Goal: Information Seeking & Learning: Learn about a topic

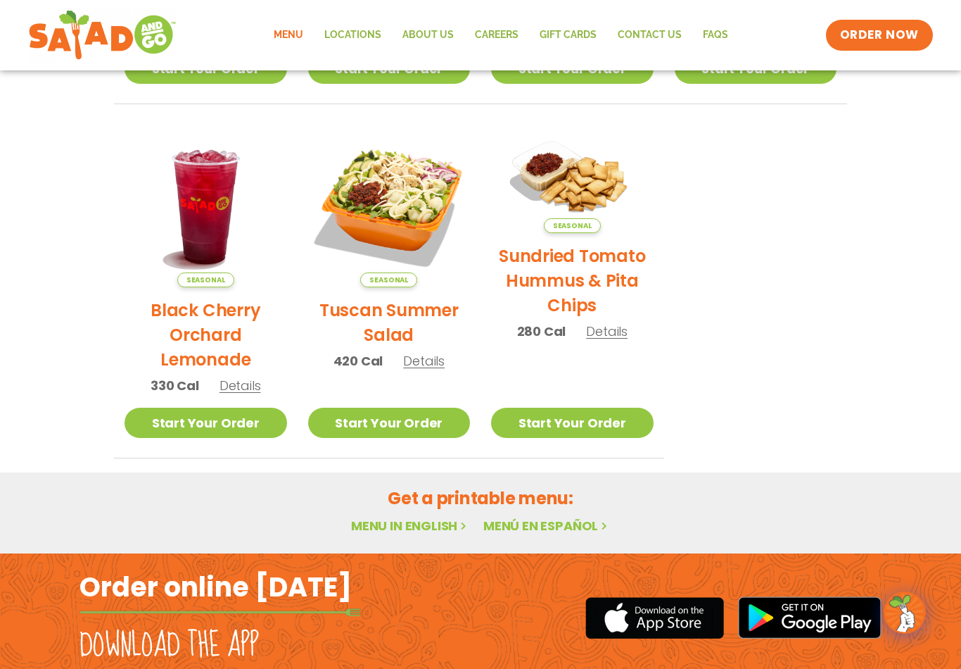
scroll to position [705, 0]
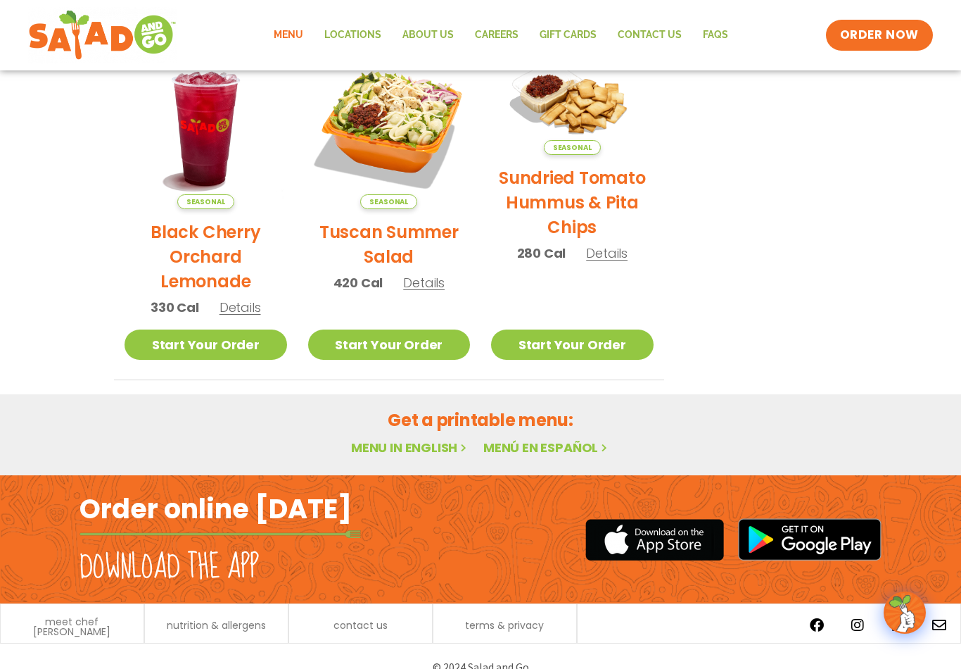
click at [427, 449] on link "Menu in English" at bounding box center [410, 447] width 118 height 18
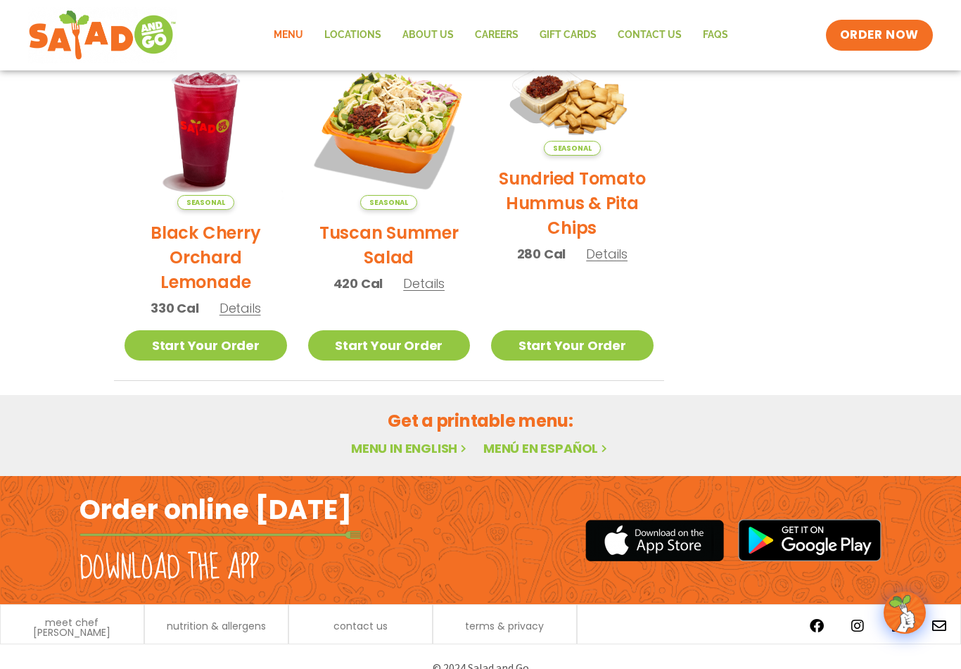
scroll to position [716, 0]
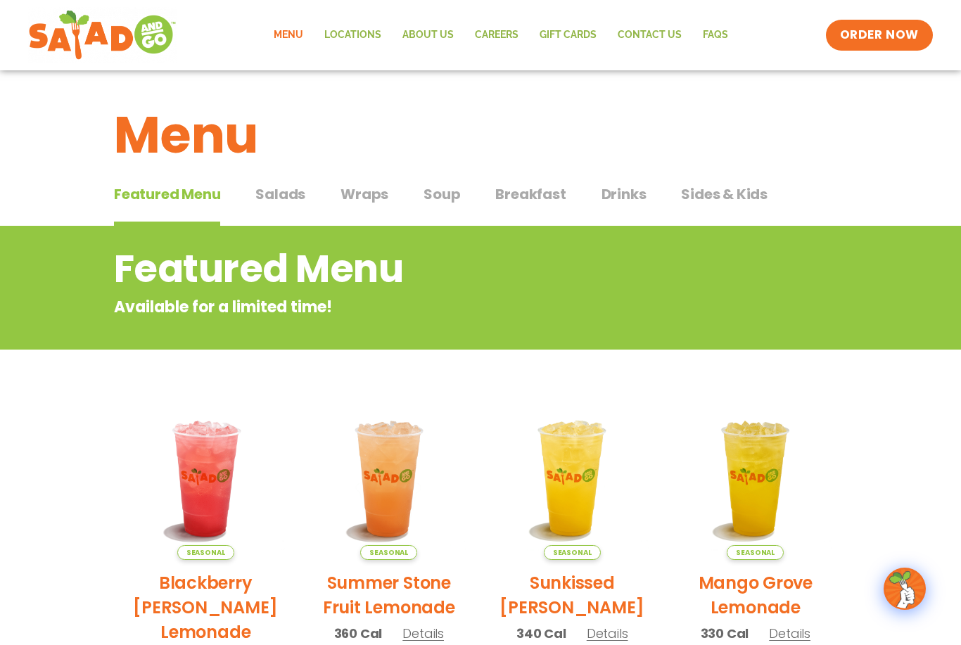
click at [618, 199] on span "Drinks" at bounding box center [624, 194] width 45 height 21
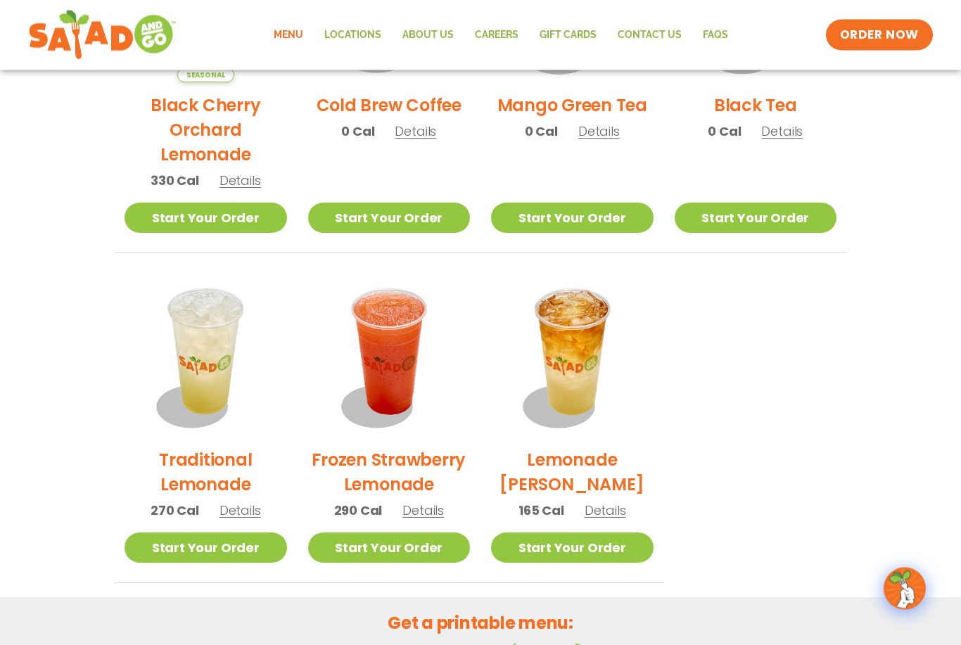
scroll to position [855, 0]
click at [429, 510] on span "Details" at bounding box center [424, 511] width 42 height 18
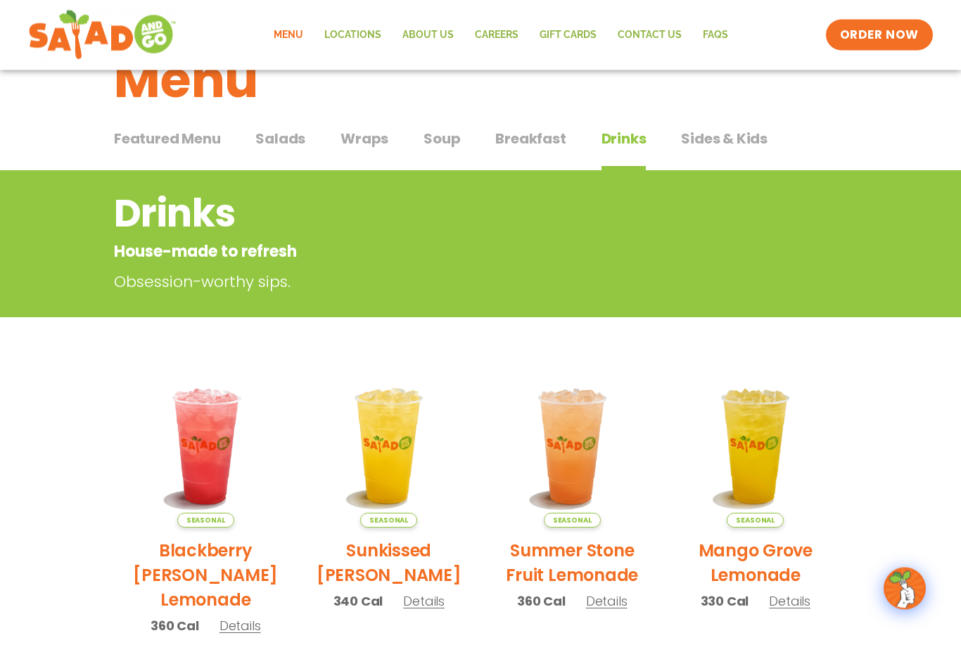
scroll to position [0, 0]
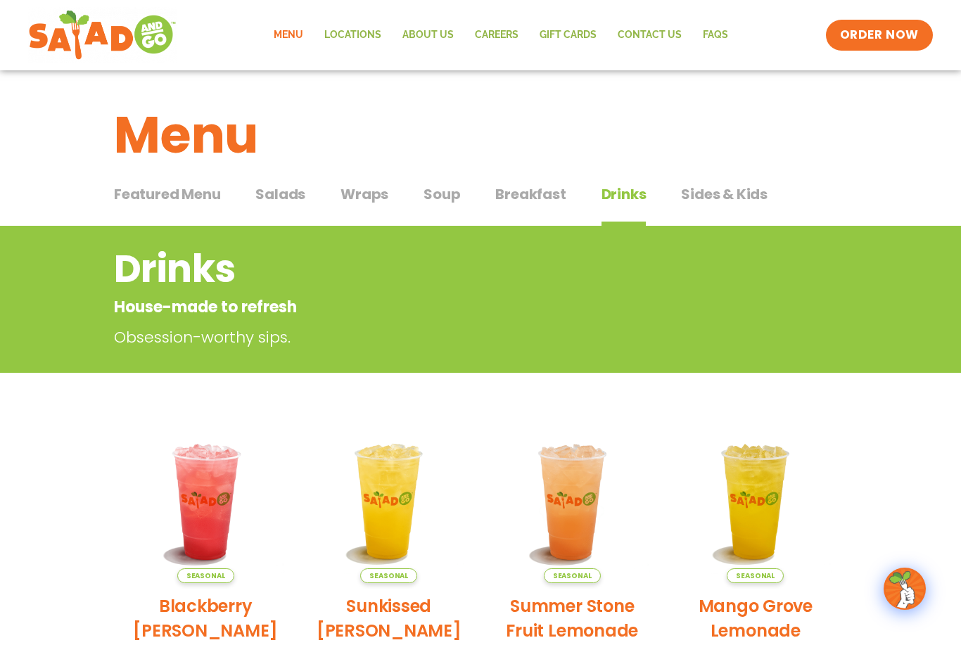
click at [282, 193] on span "Salads" at bounding box center [280, 194] width 50 height 21
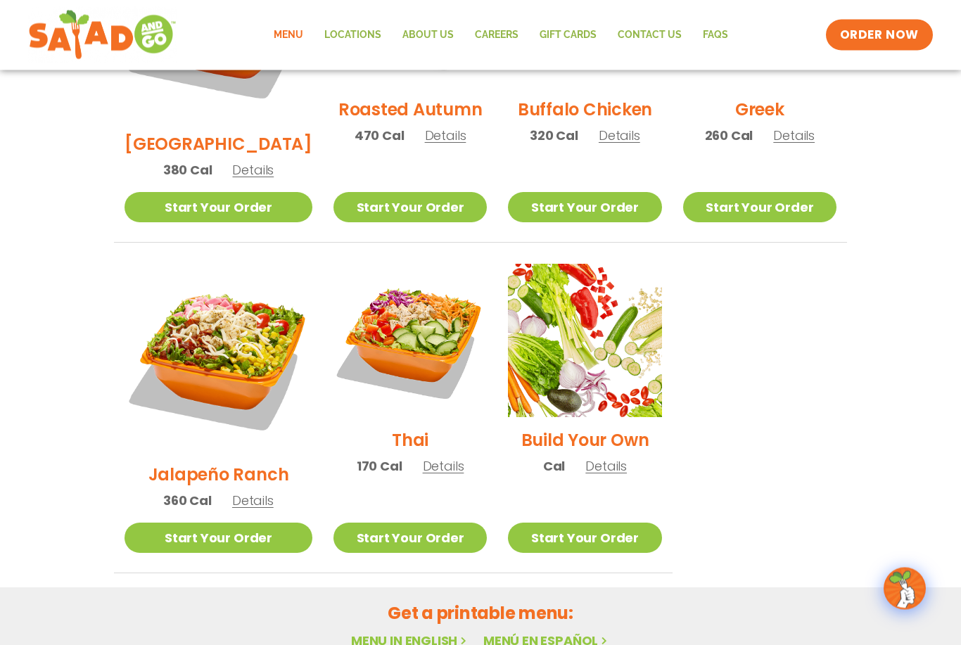
scroll to position [890, 0]
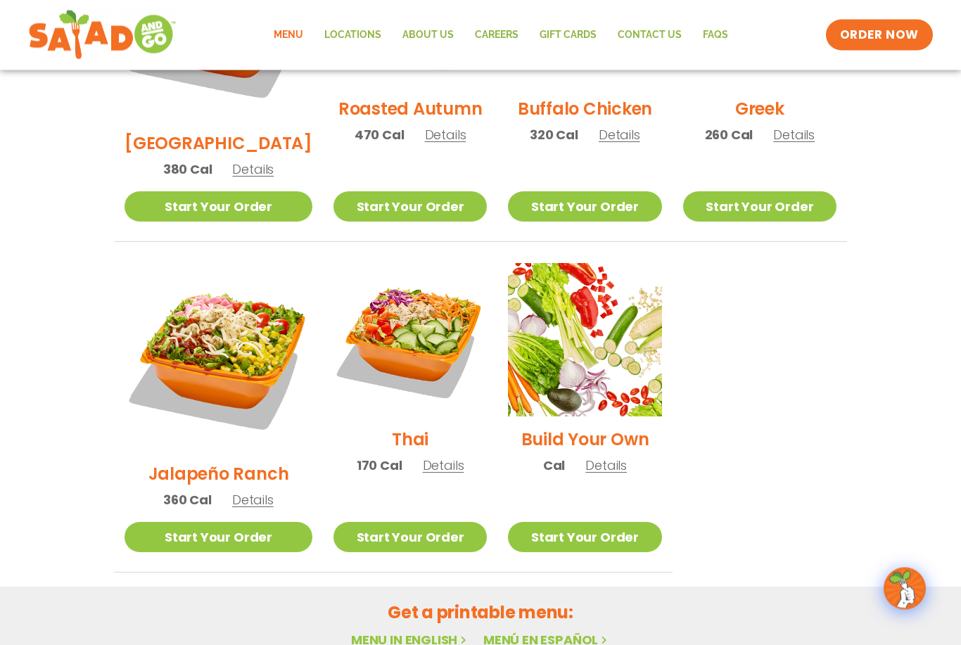
click at [244, 492] on span "Details" at bounding box center [253, 501] width 42 height 18
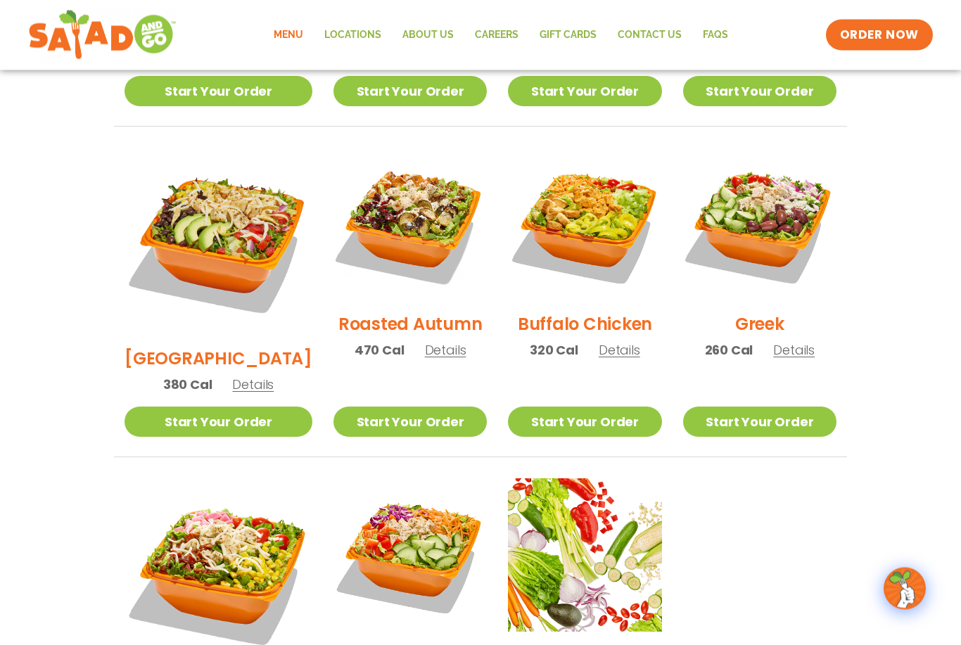
scroll to position [672, 0]
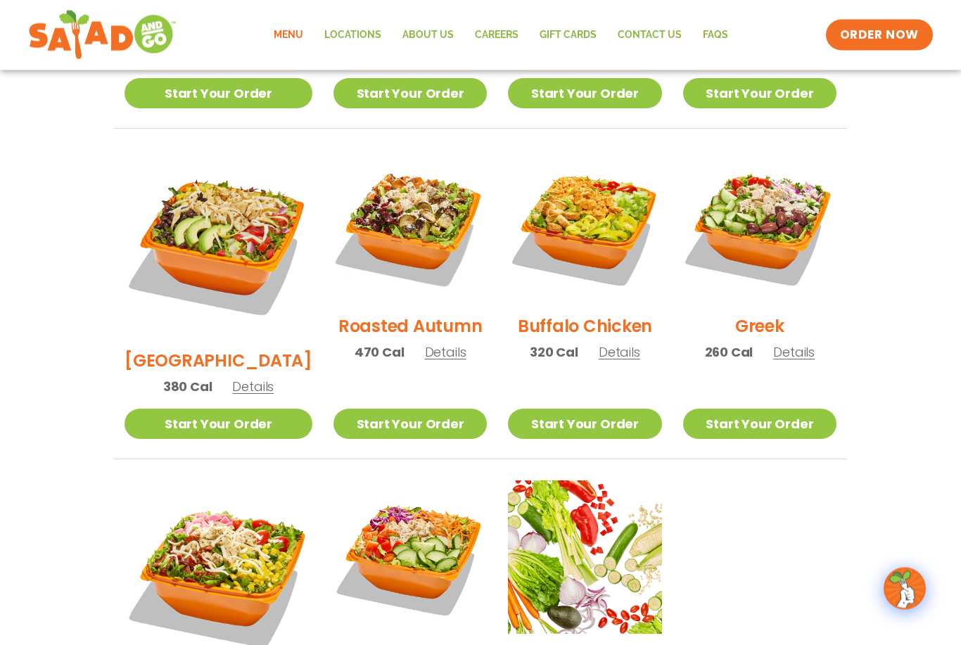
click at [609, 344] on span "Details" at bounding box center [620, 353] width 42 height 18
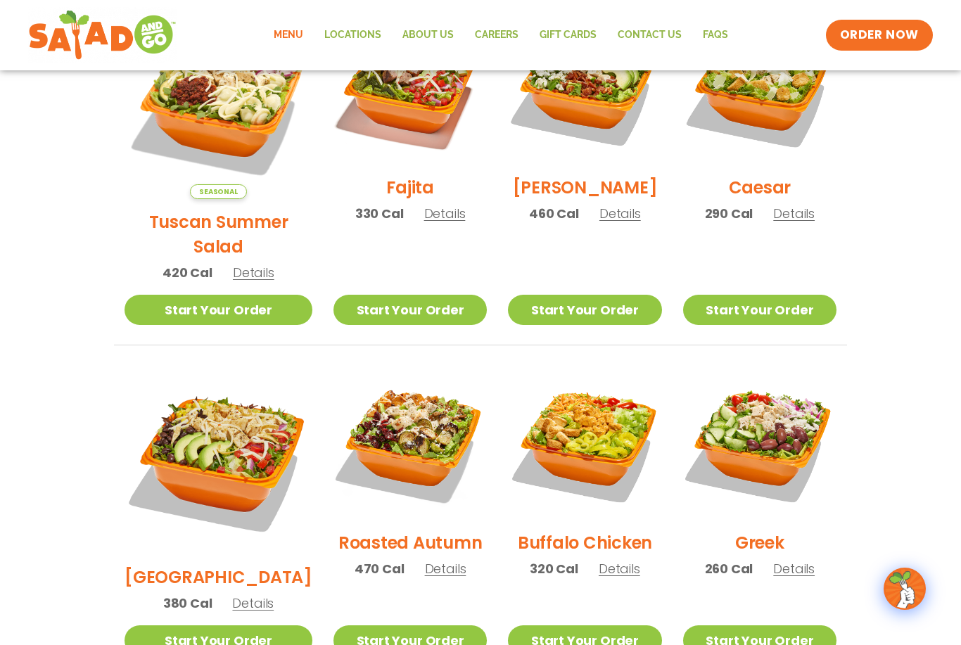
scroll to position [455, 0]
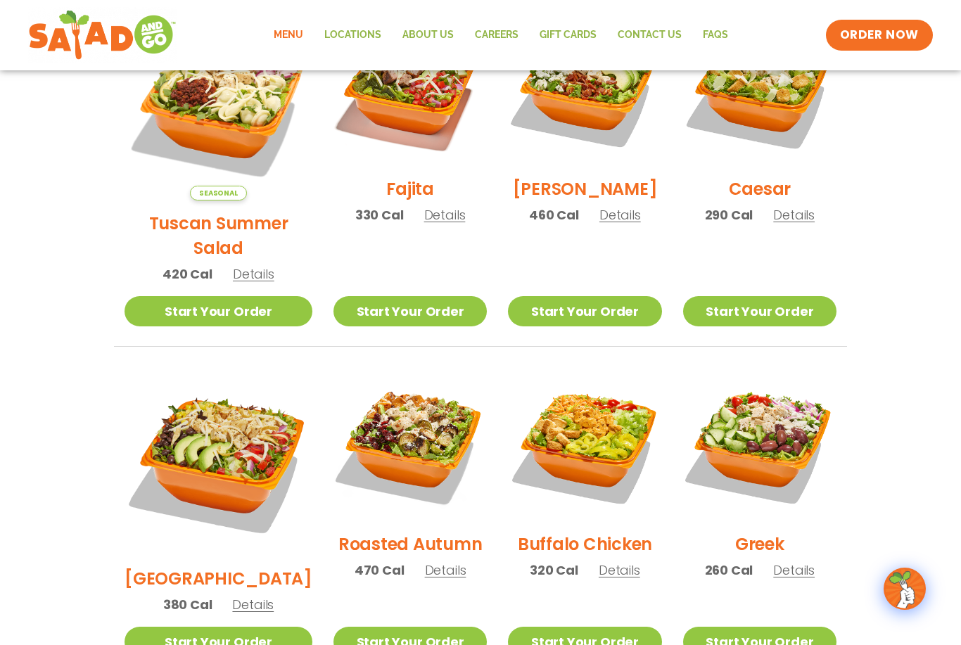
click at [221, 410] on img at bounding box center [219, 462] width 188 height 188
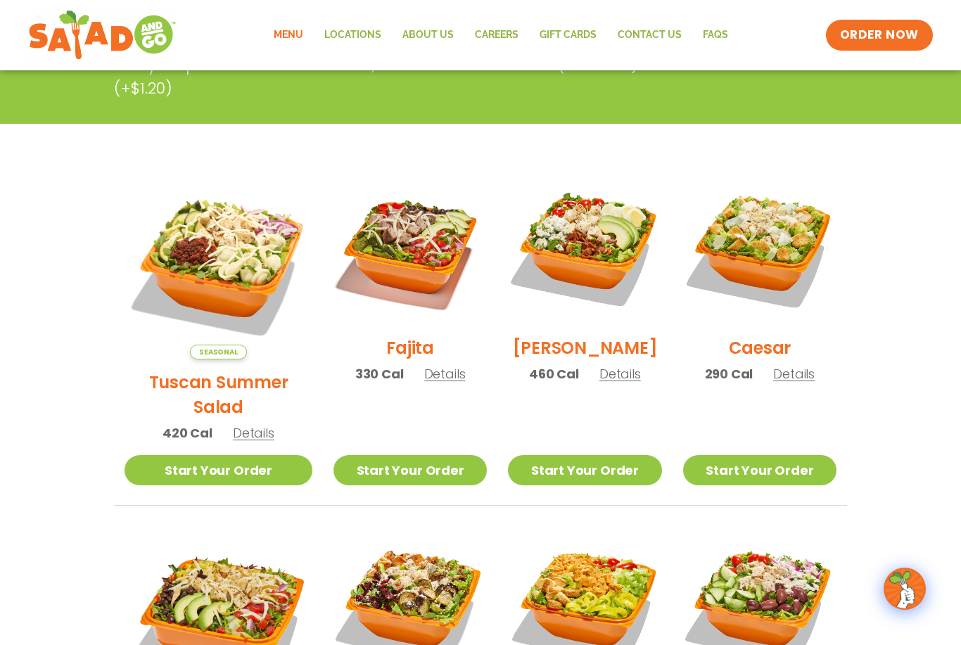
scroll to position [288, 0]
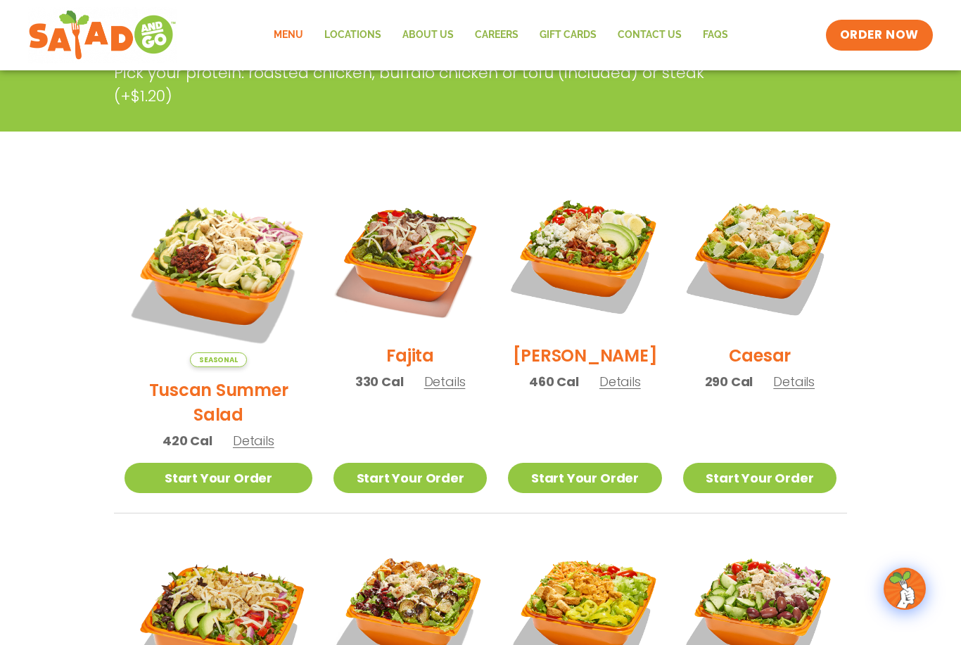
click at [607, 385] on span "Details" at bounding box center [621, 382] width 42 height 18
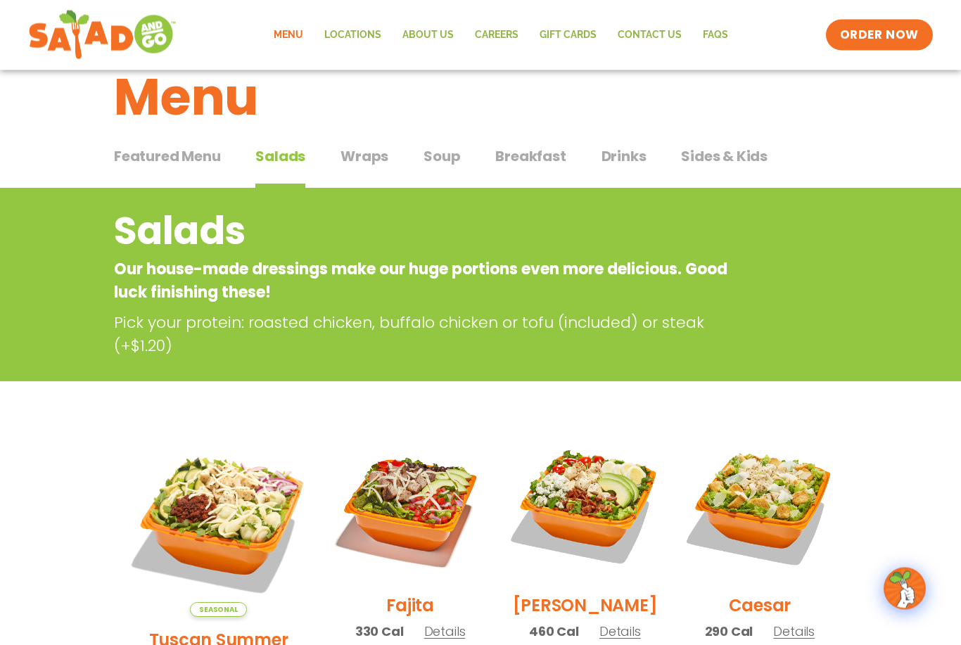
scroll to position [0, 0]
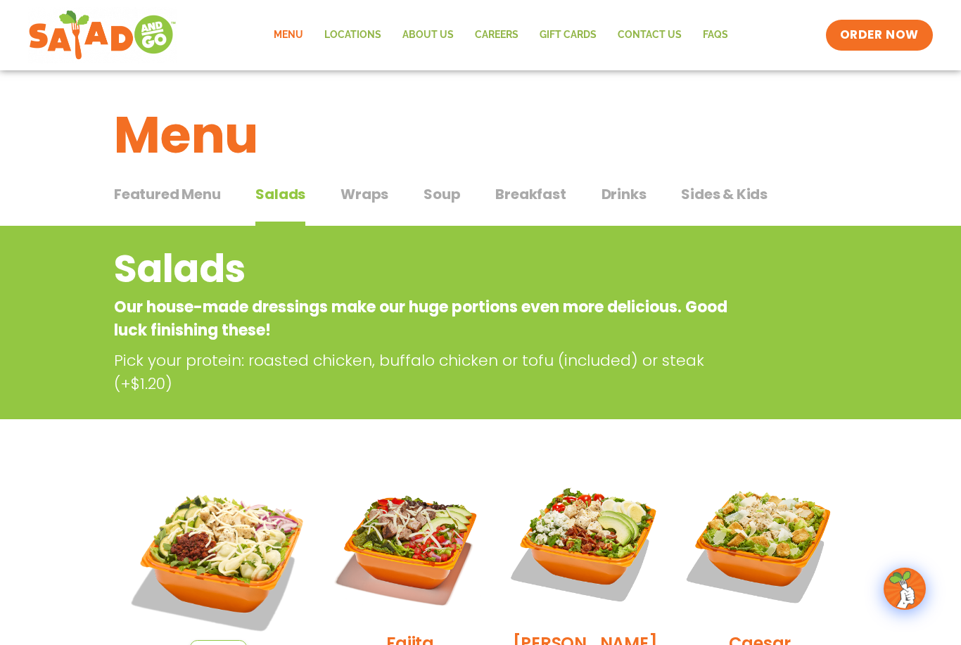
click at [521, 194] on span "Breakfast" at bounding box center [530, 194] width 70 height 21
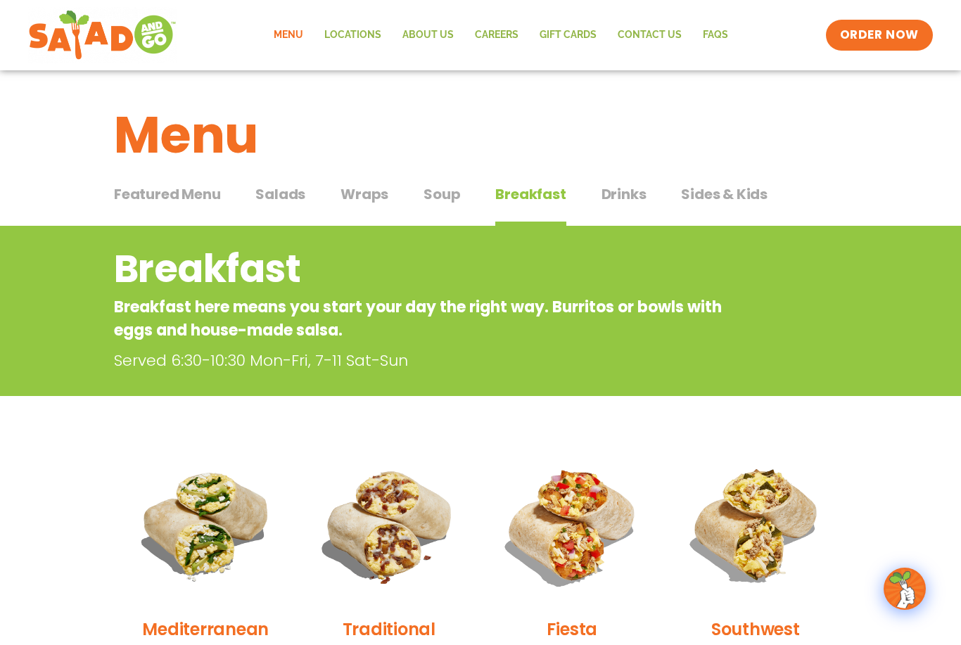
click at [722, 200] on span "Sides & Kids" at bounding box center [724, 194] width 87 height 21
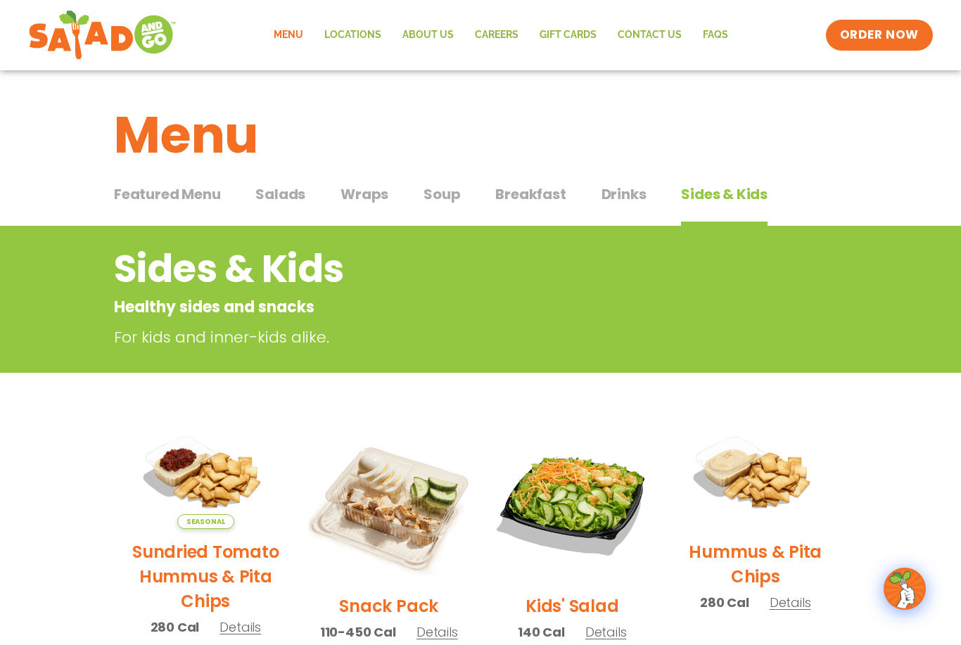
click at [441, 194] on span "Soup" at bounding box center [442, 194] width 37 height 21
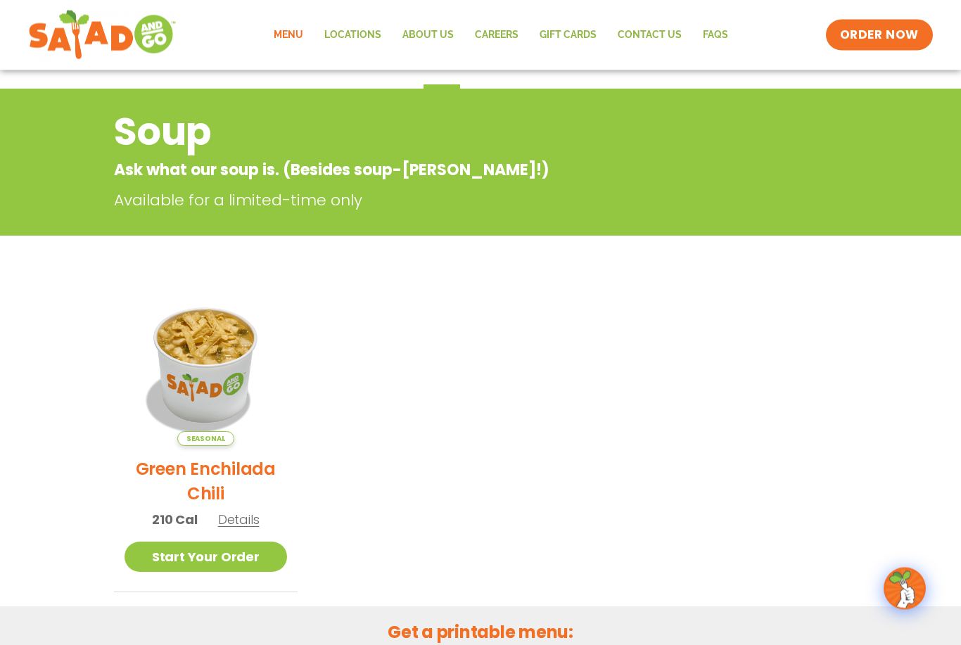
scroll to position [137, 0]
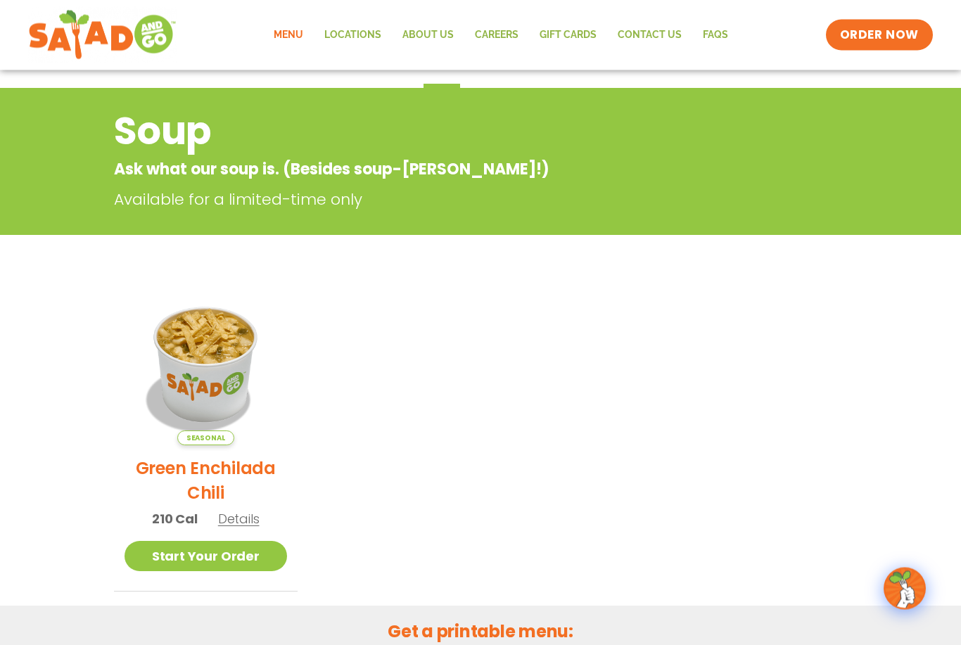
click at [240, 520] on span "Details" at bounding box center [239, 520] width 42 height 18
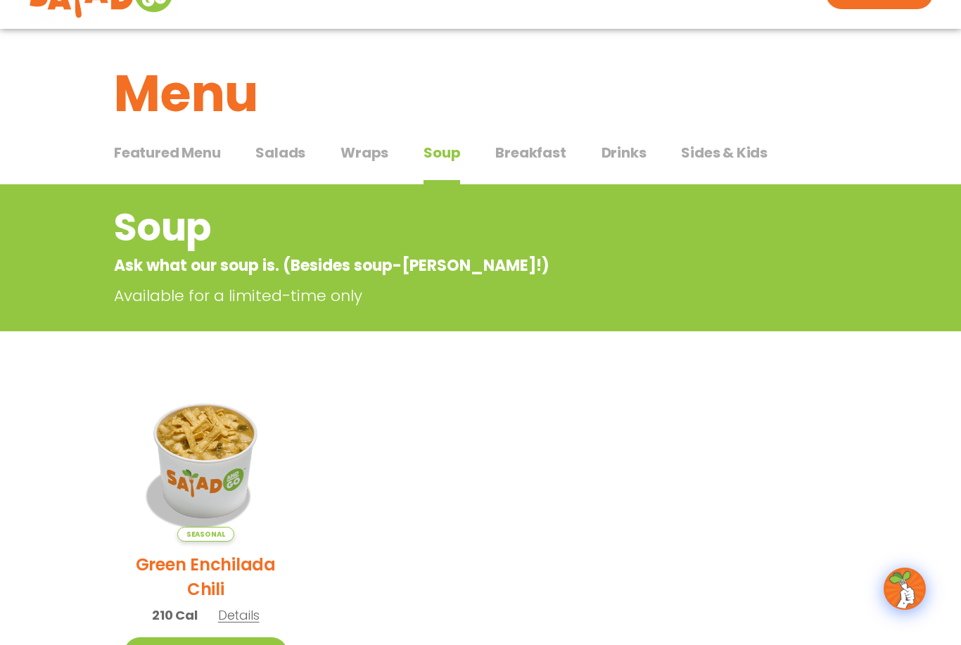
scroll to position [0, 0]
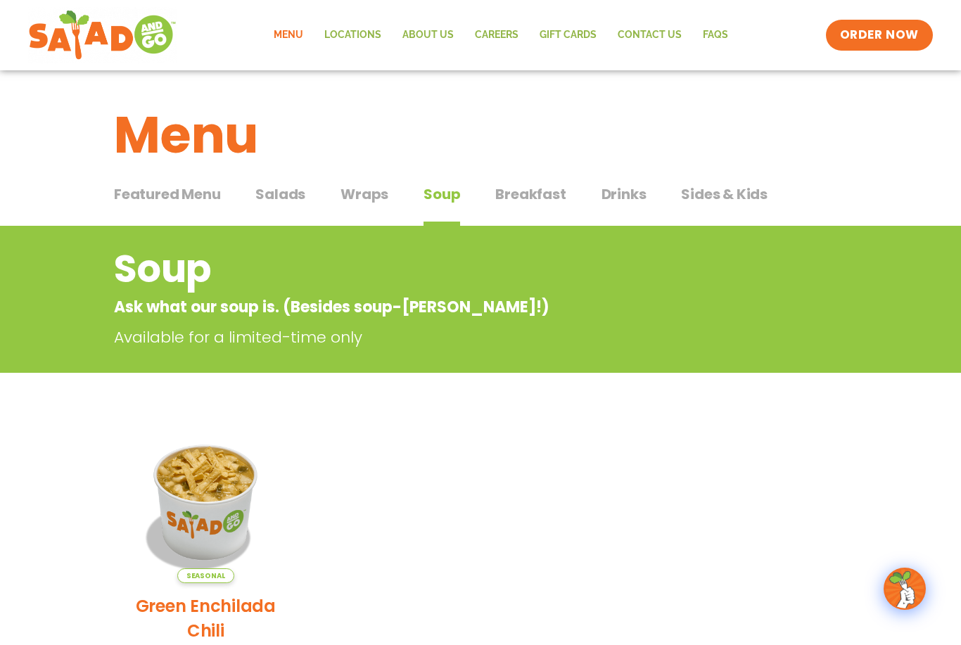
click at [110, 32] on img at bounding box center [102, 35] width 148 height 56
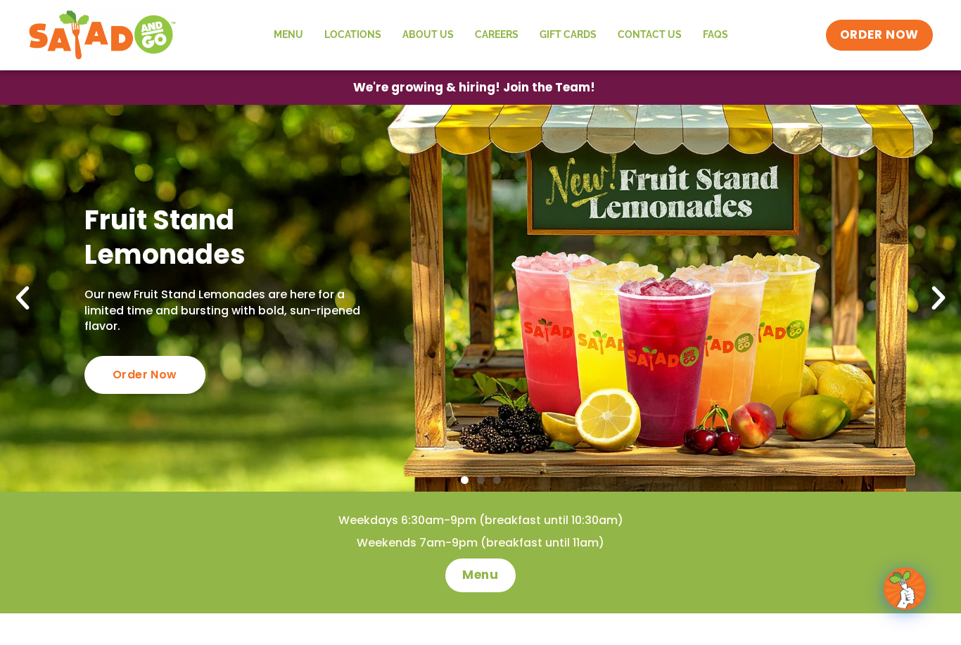
click at [936, 299] on icon "Next slide" at bounding box center [938, 298] width 31 height 31
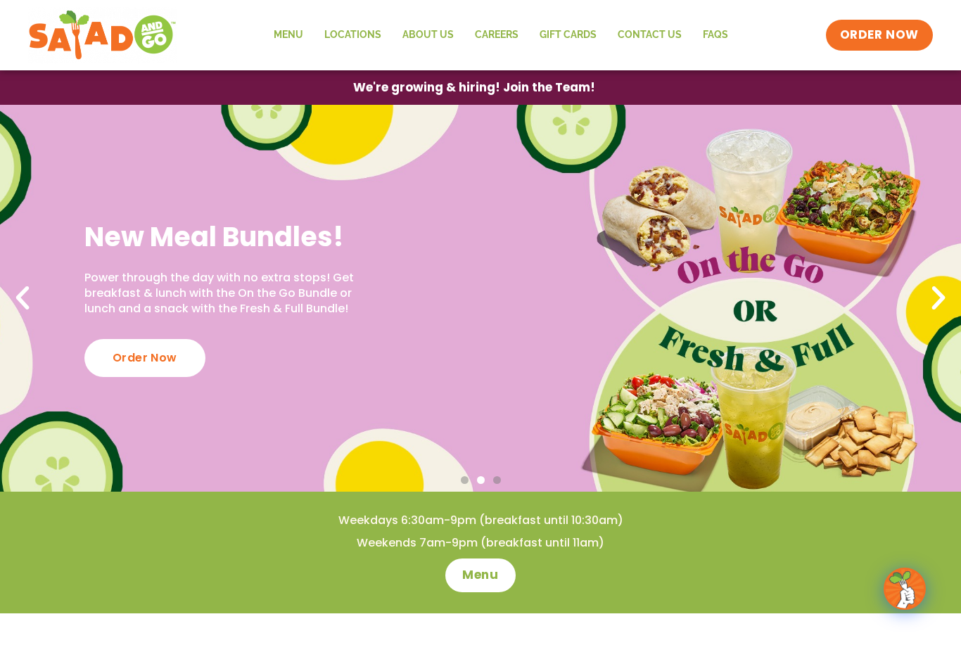
click at [153, 360] on div "Order Now" at bounding box center [144, 358] width 121 height 38
click at [162, 356] on div "Order Now" at bounding box center [144, 358] width 121 height 38
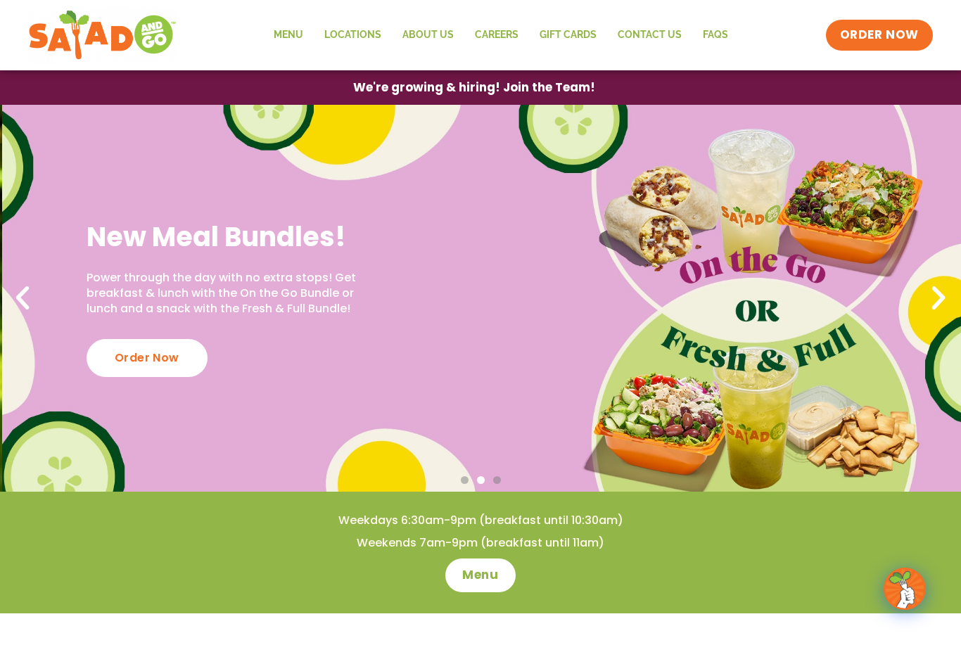
click at [275, 246] on h2 "New Meal Bundles!" at bounding box center [231, 237] width 289 height 34
click at [764, 287] on div "New Meal Bundles! Power through the day with no extra stops! Get breakfast & lu…" at bounding box center [482, 298] width 961 height 387
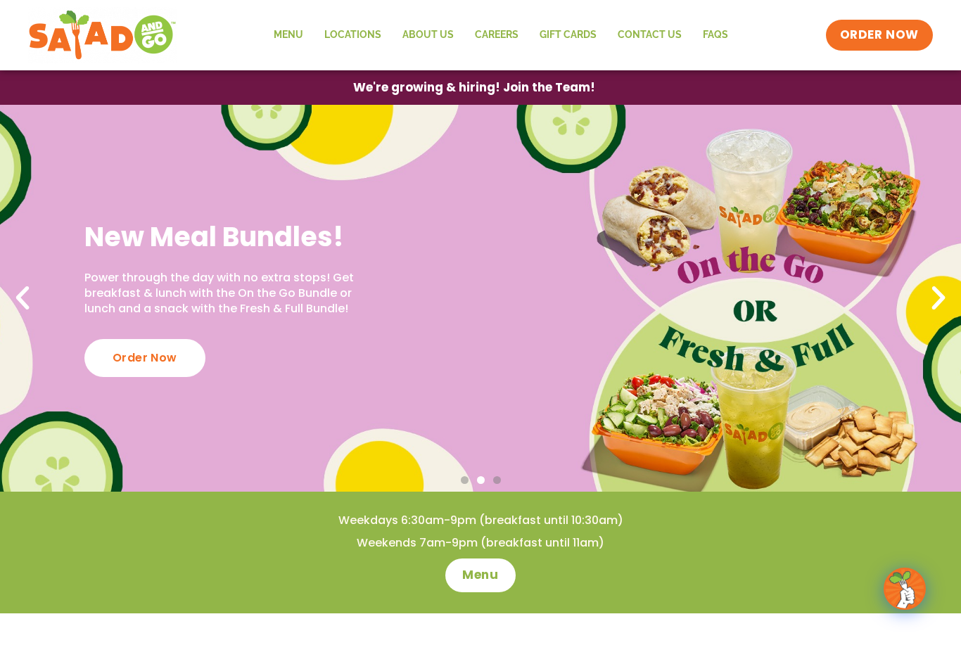
click at [157, 355] on div "Order Now" at bounding box center [144, 358] width 121 height 38
click at [932, 304] on icon "Next slide" at bounding box center [938, 298] width 31 height 31
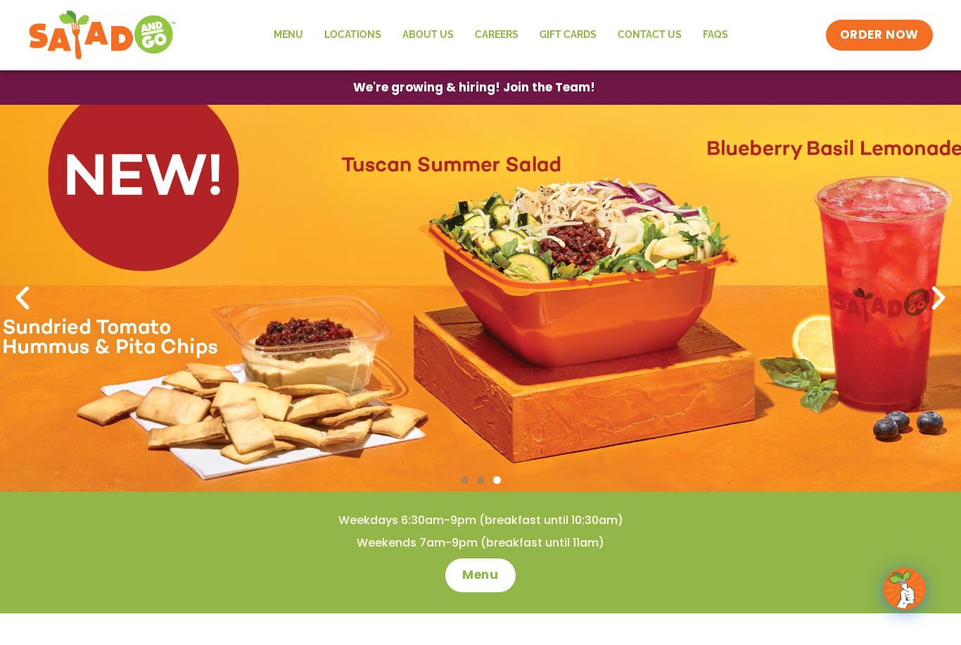
click at [600, 308] on link "3 / 3" at bounding box center [480, 298] width 961 height 387
